Goal: Find contact information: Find contact information

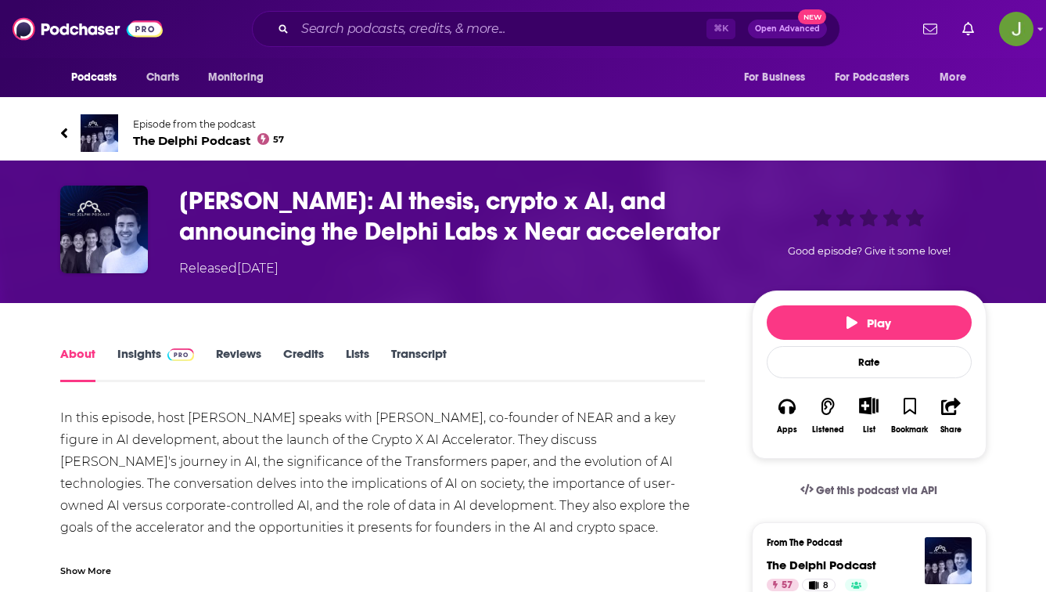
click at [203, 143] on span "The Delphi Podcast 57" at bounding box center [209, 140] width 152 height 15
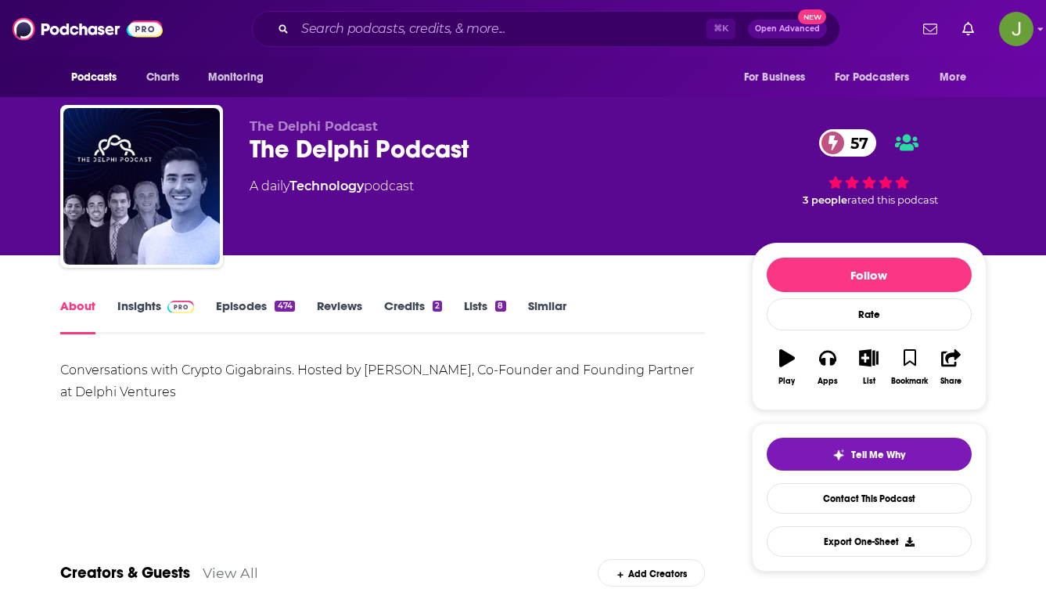
click at [257, 306] on link "Episodes 474" at bounding box center [255, 316] width 78 height 36
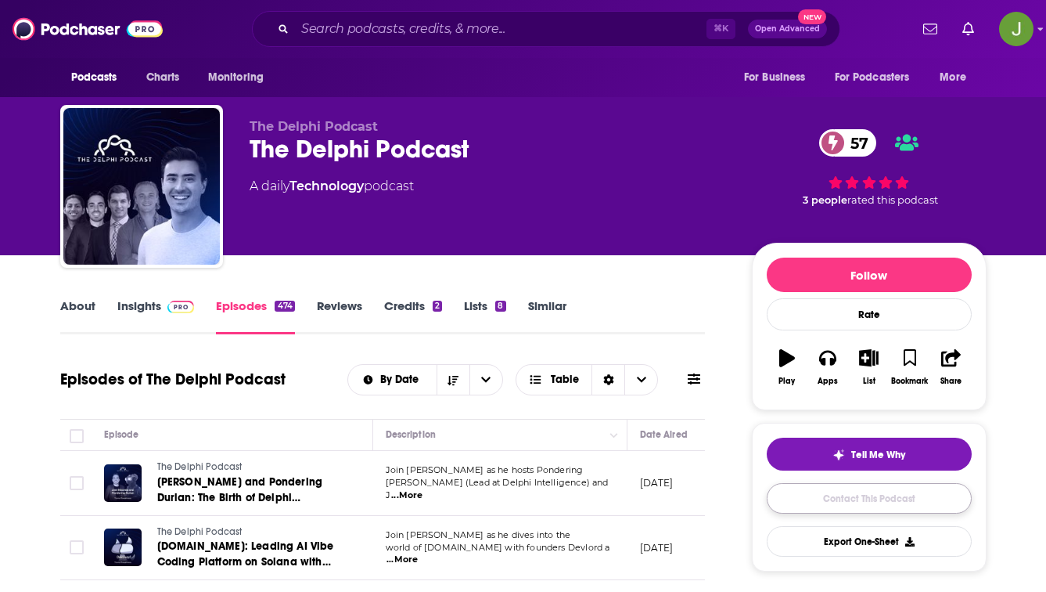
click at [886, 506] on link "Contact This Podcast" at bounding box center [869, 498] width 205 height 31
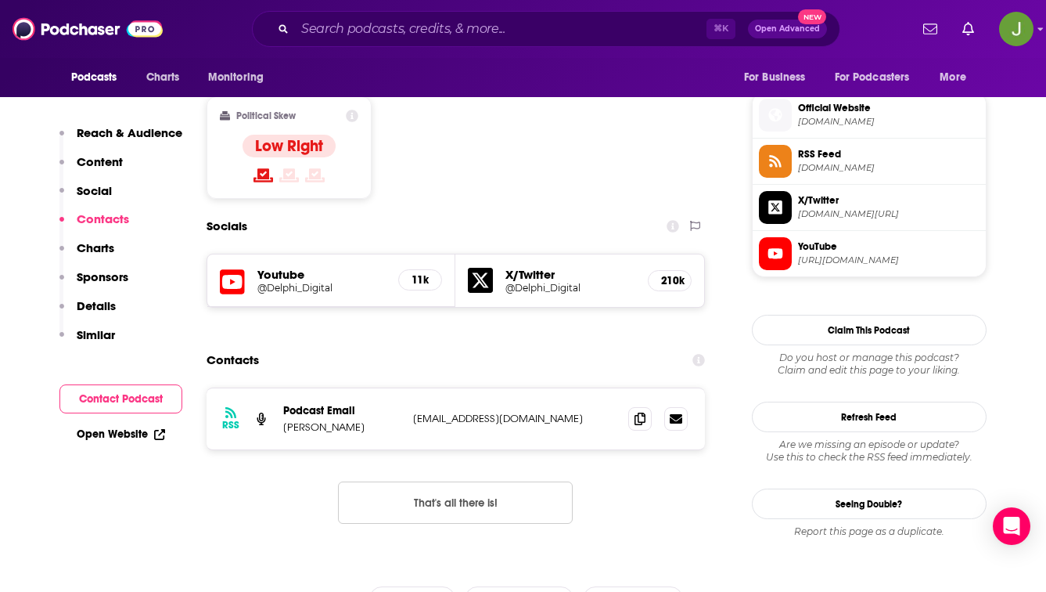
scroll to position [1225, 0]
